Goal: Task Accomplishment & Management: Manage account settings

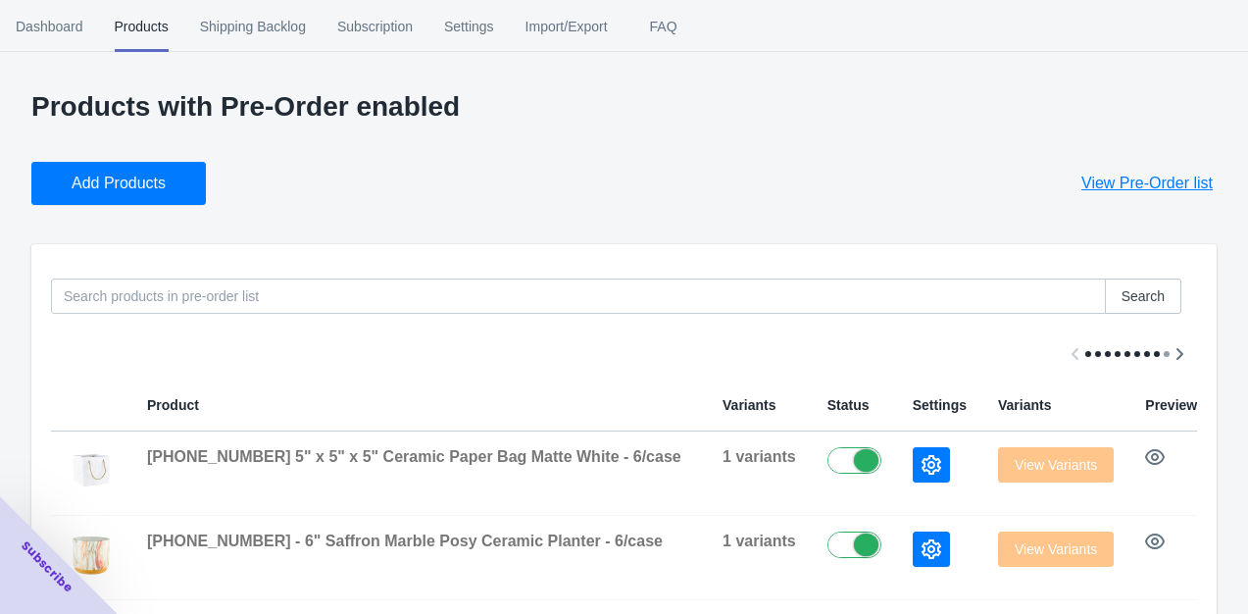
scroll to position [388, 0]
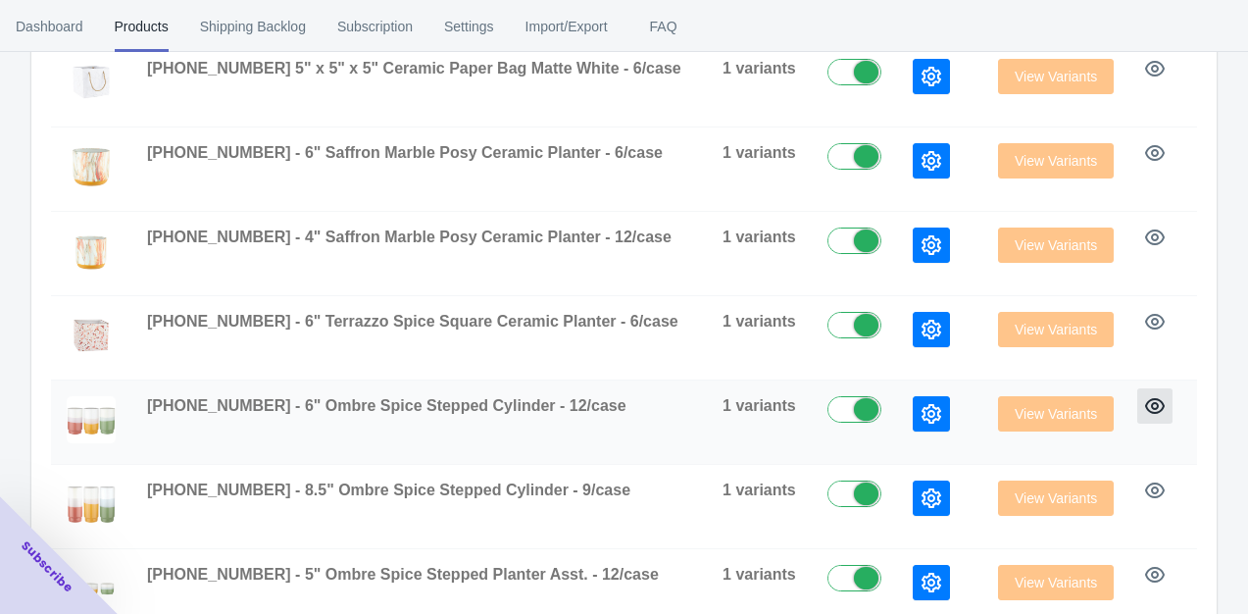
click at [1145, 399] on icon "button" at bounding box center [1155, 406] width 20 height 20
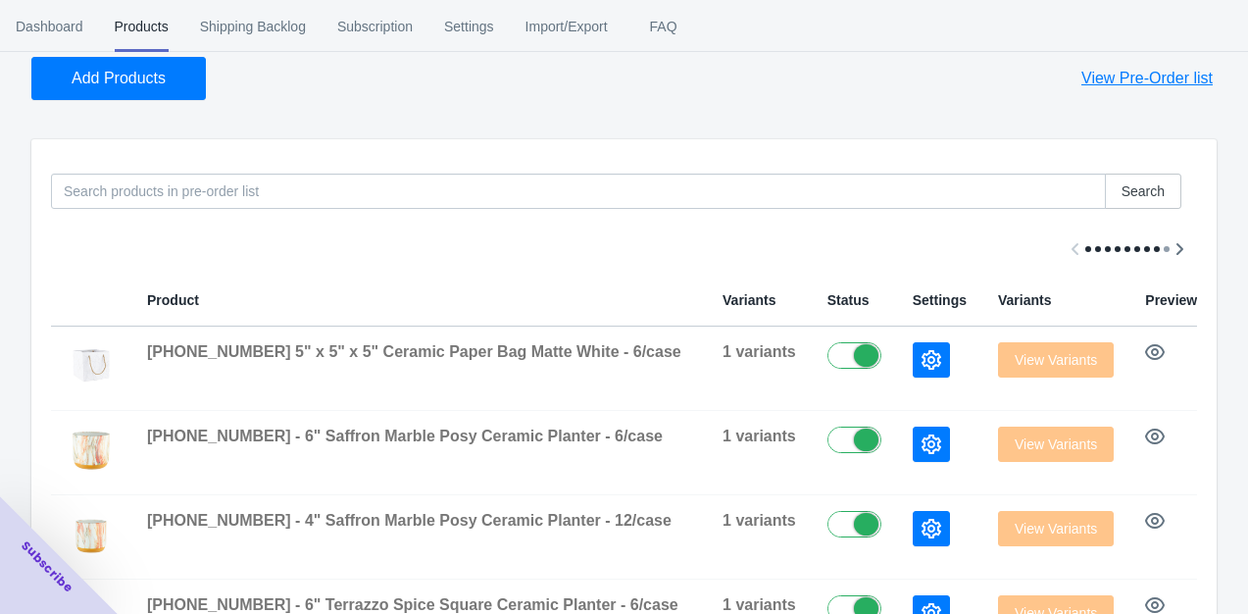
scroll to position [0, 0]
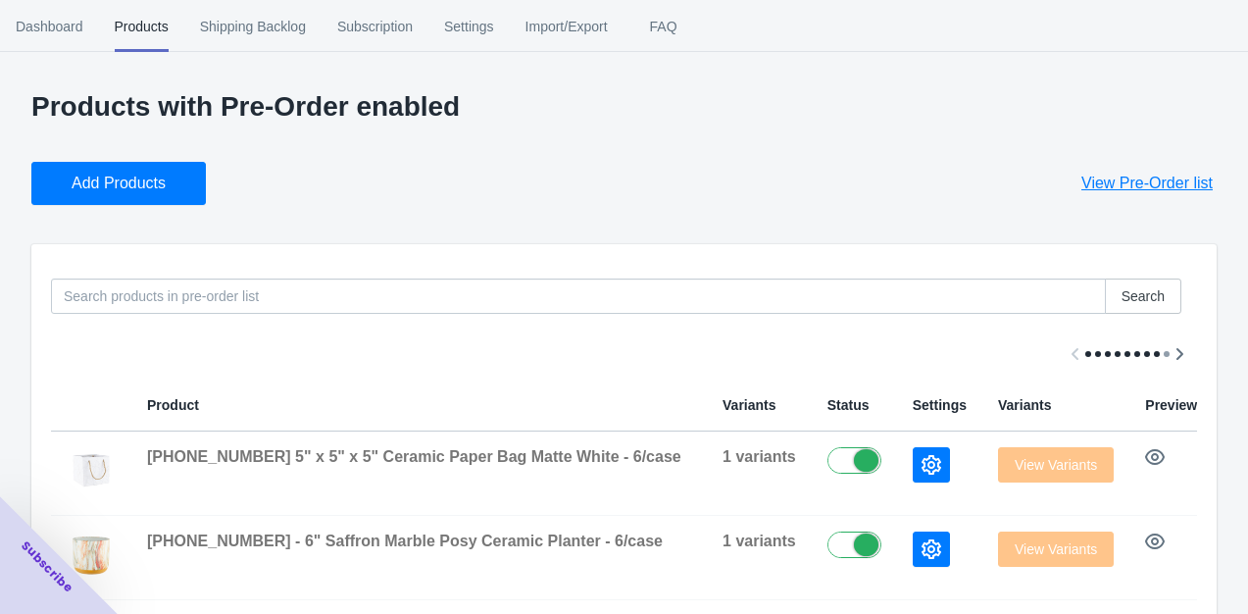
click at [107, 186] on span "Add Products" at bounding box center [119, 184] width 94 height 20
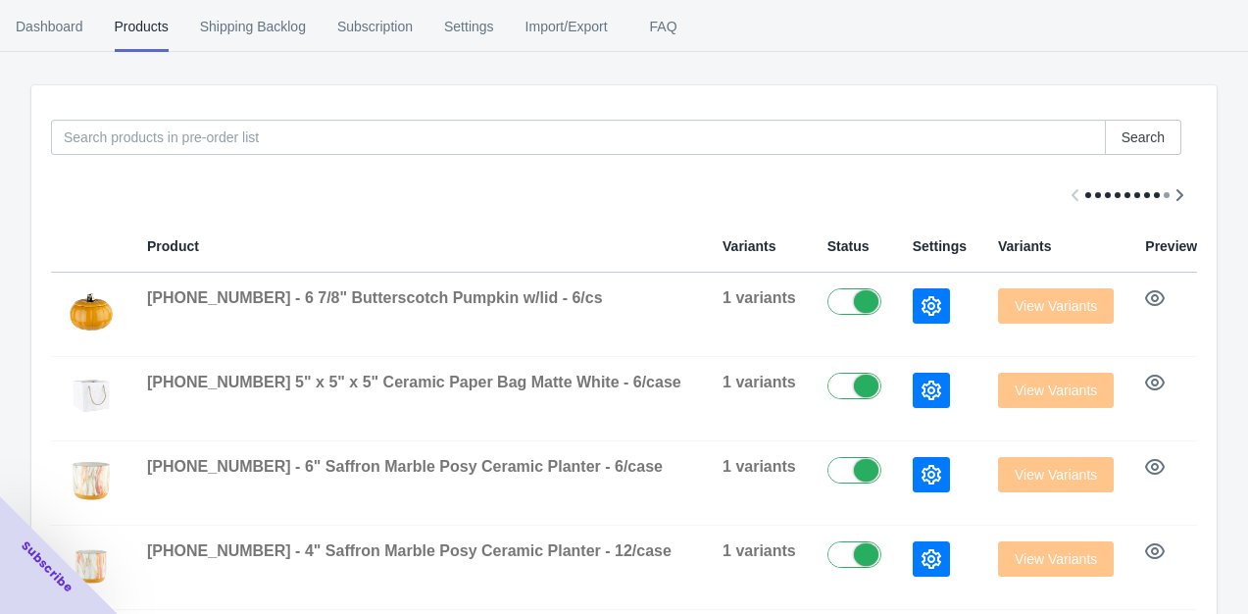
scroll to position [292, 0]
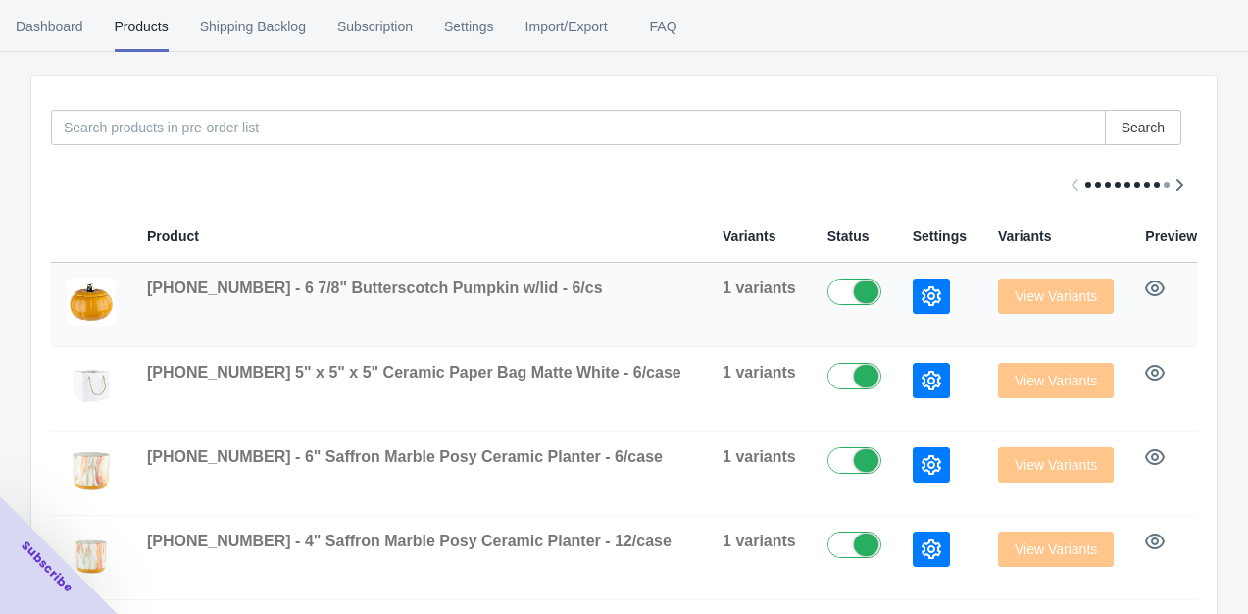
click at [913, 295] on button "button" at bounding box center [931, 295] width 37 height 35
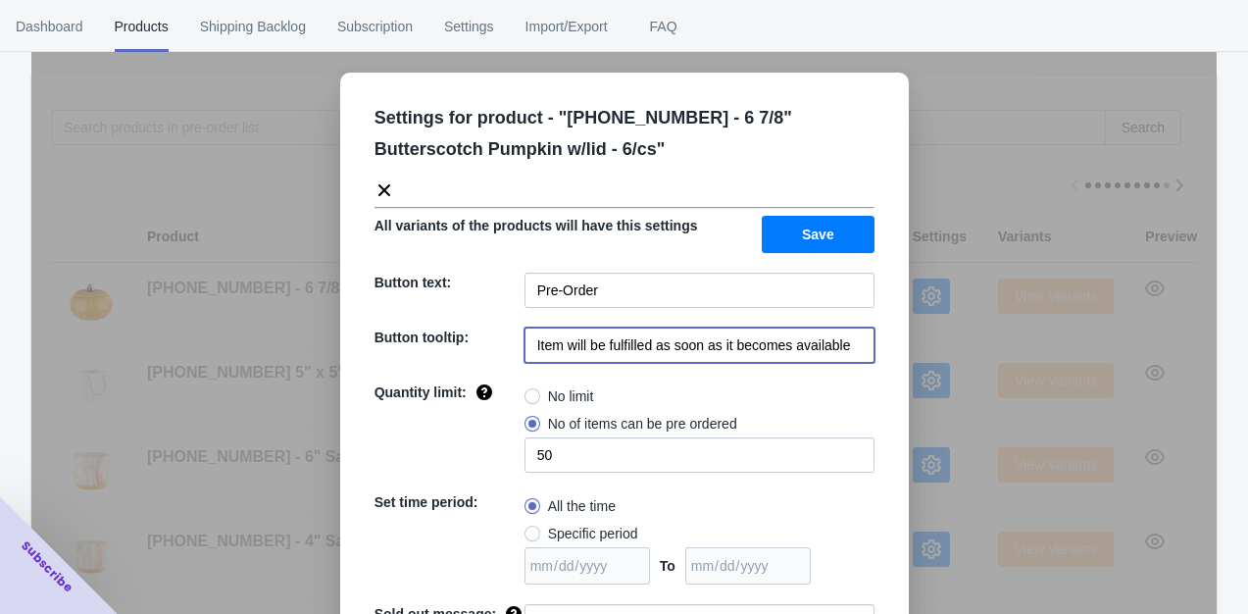
click at [852, 339] on input "Item will be fulfilled as soon as it becomes available" at bounding box center [700, 345] width 350 height 35
type input "Item will be fulfilled after [DATE]"
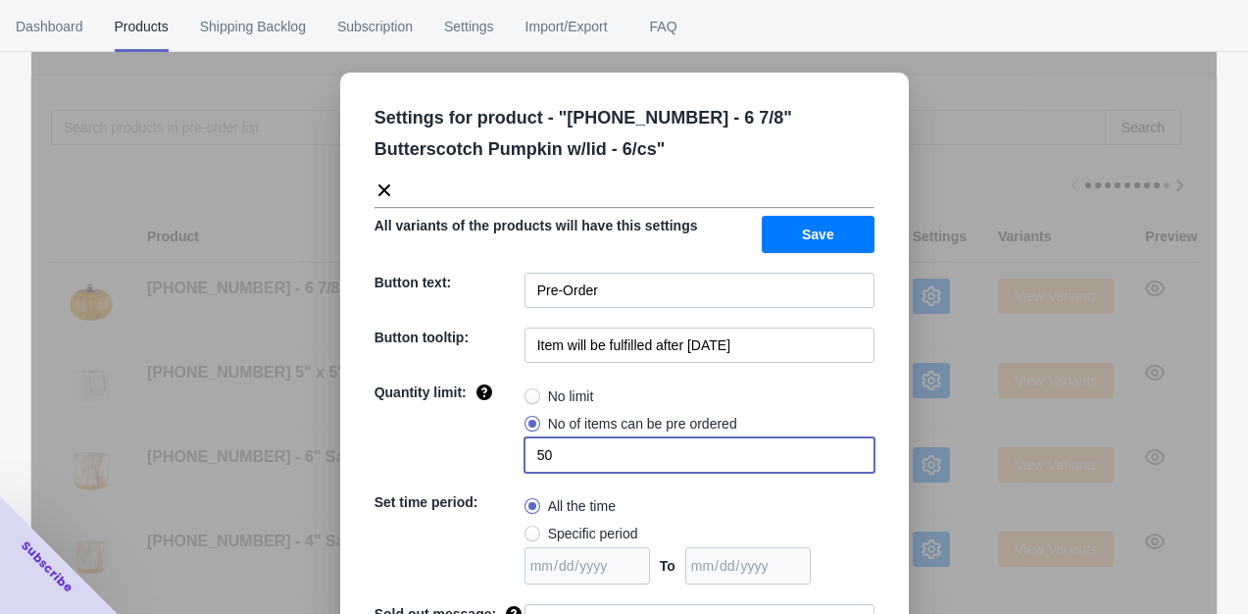
click at [584, 442] on input "50" at bounding box center [700, 454] width 350 height 35
type input "5"
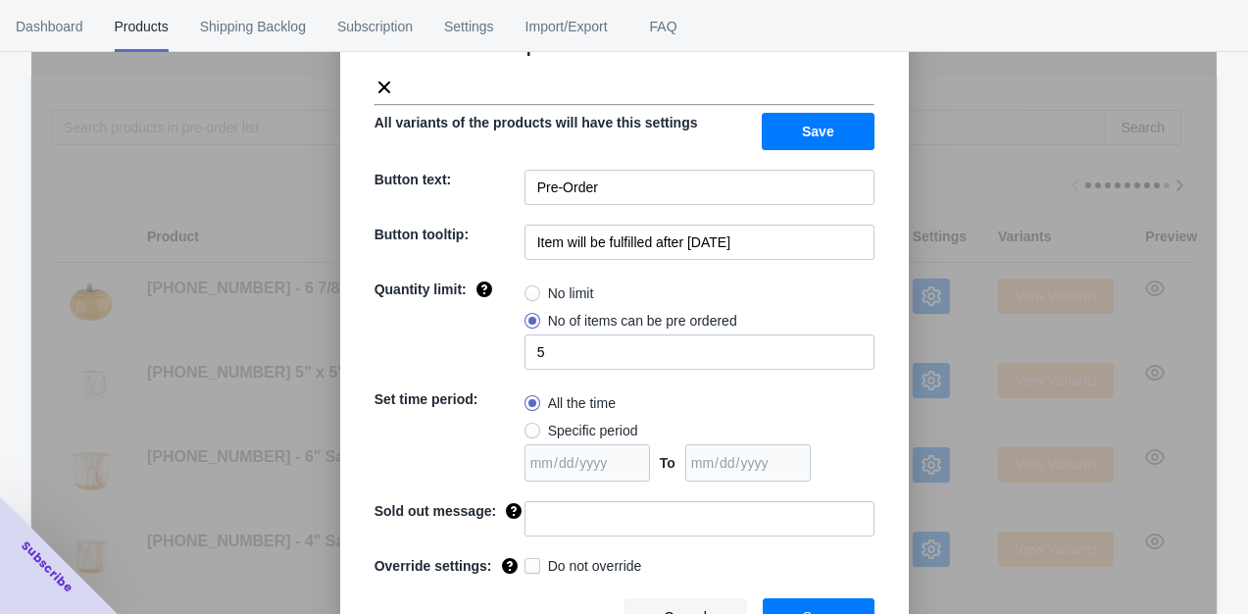
scroll to position [126, 0]
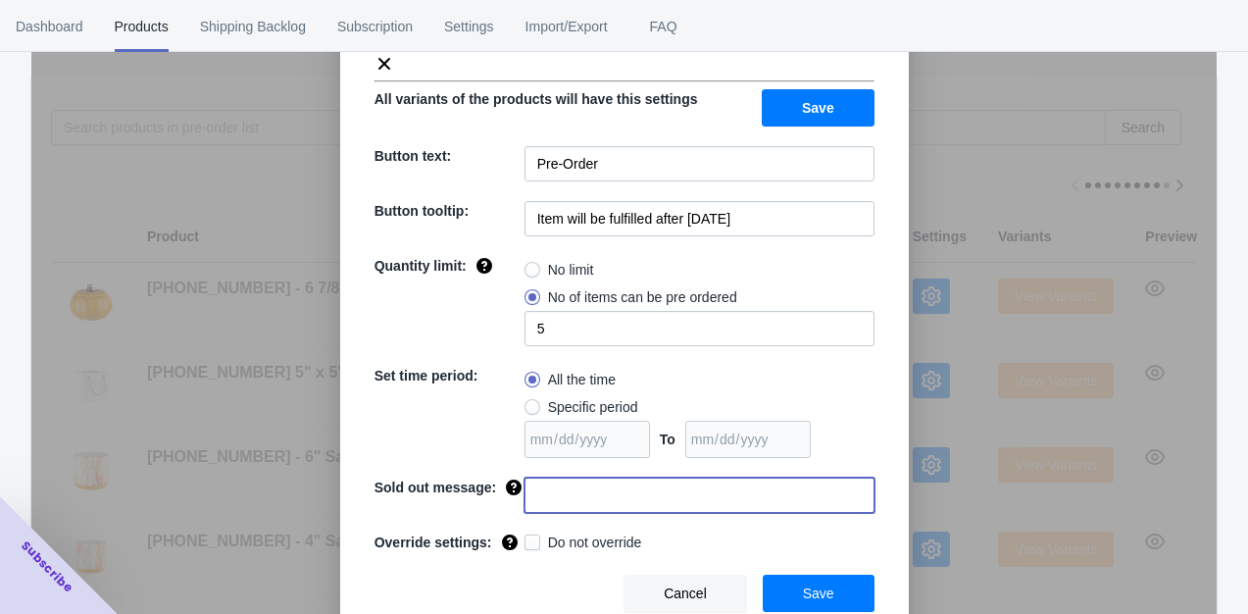
click at [620, 506] on input at bounding box center [700, 495] width 350 height 35
paste input "Sorry you missed this item. Check back for more preorder items."
type input "Sorry you missed this item. Check back for more preorder items."
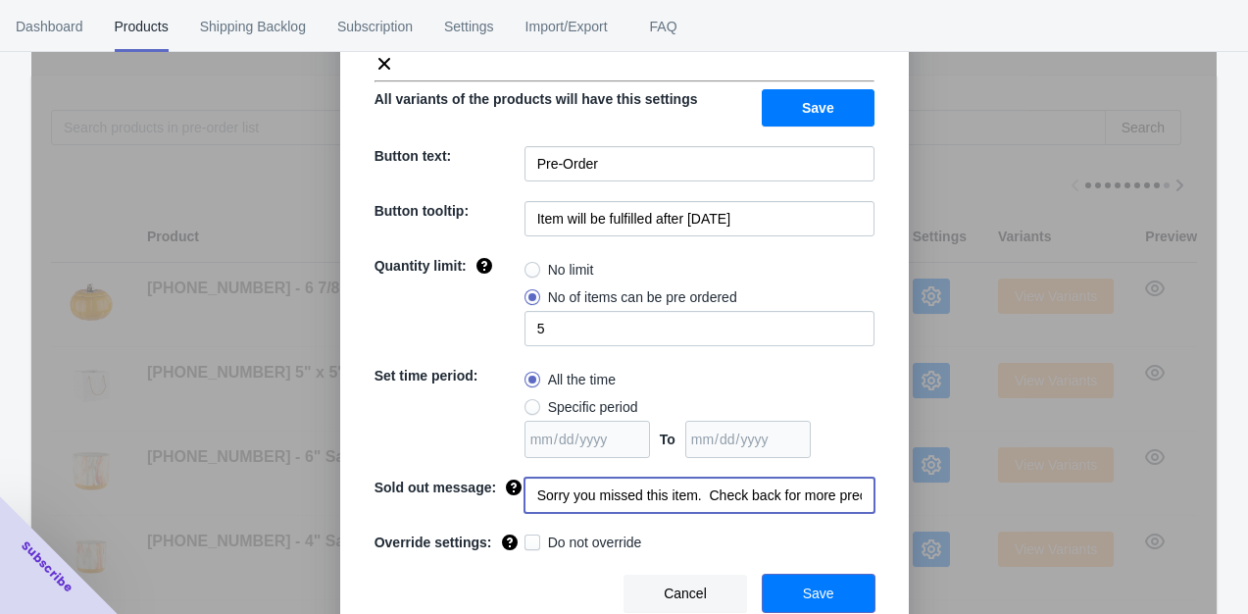
click at [803, 591] on span "Save" at bounding box center [818, 593] width 31 height 16
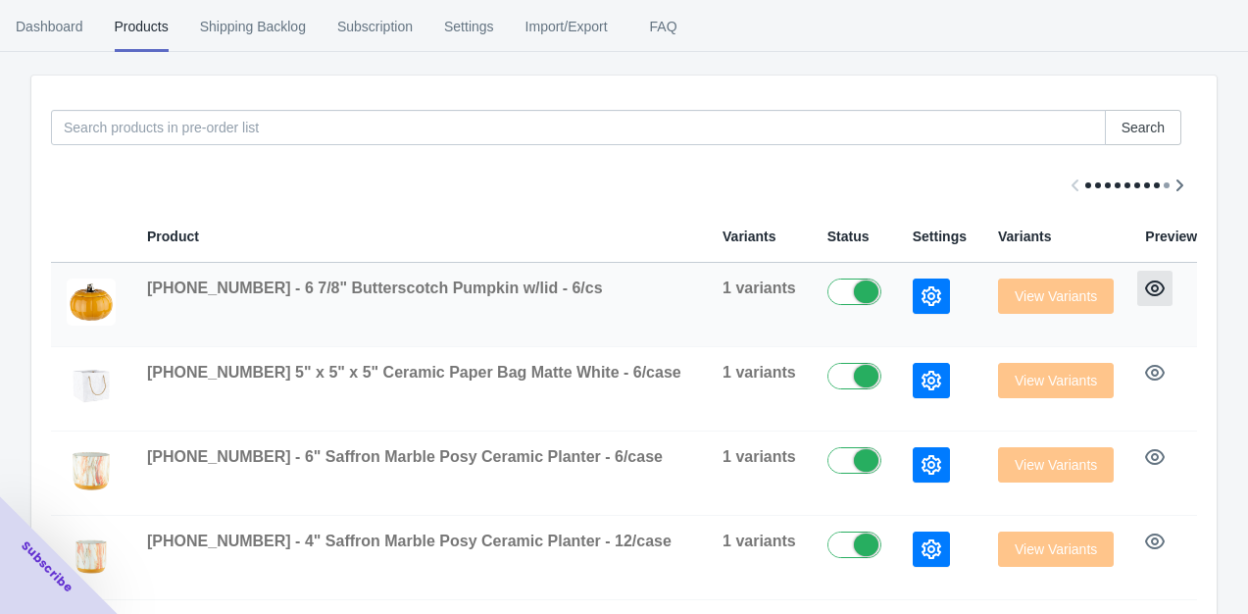
click at [1145, 292] on icon "button" at bounding box center [1155, 288] width 20 height 16
